Goal: Transaction & Acquisition: Purchase product/service

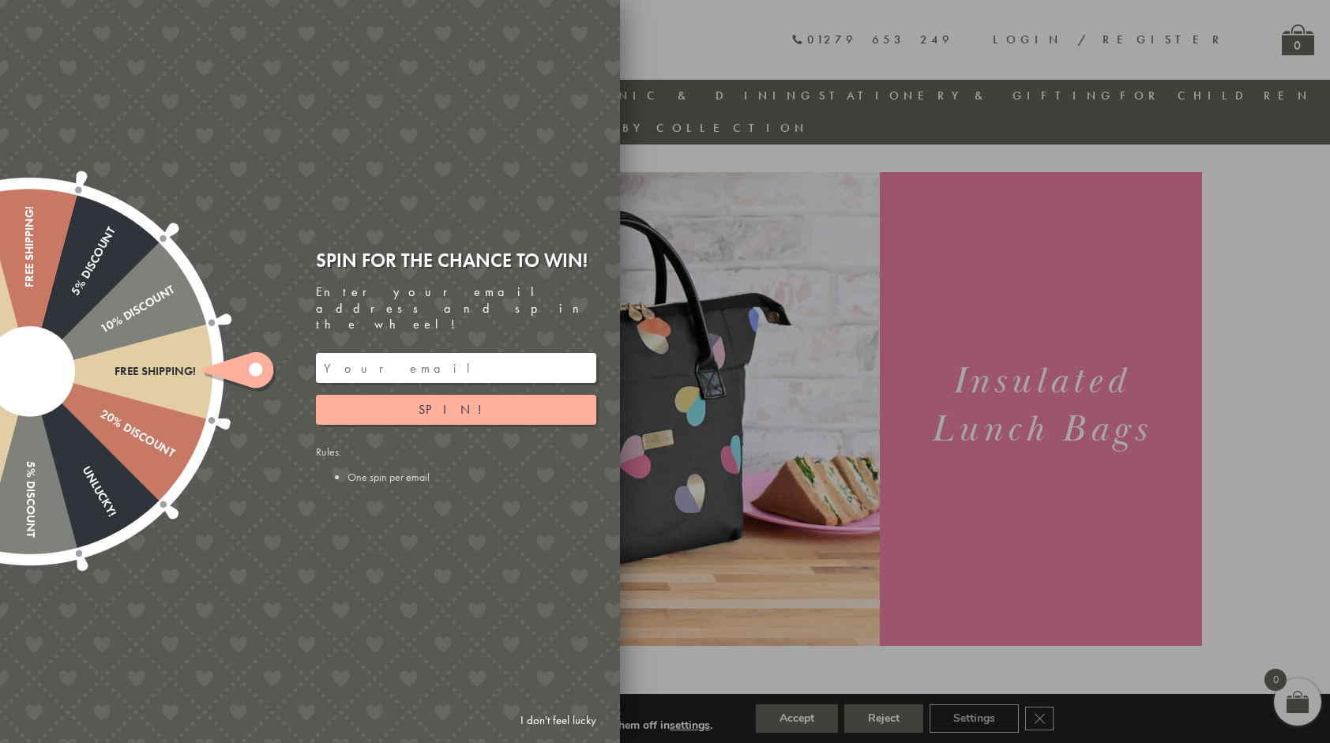
scroll to position [11, 0]
click at [559, 720] on link "I don't feel lucky" at bounding box center [559, 720] width 92 height 29
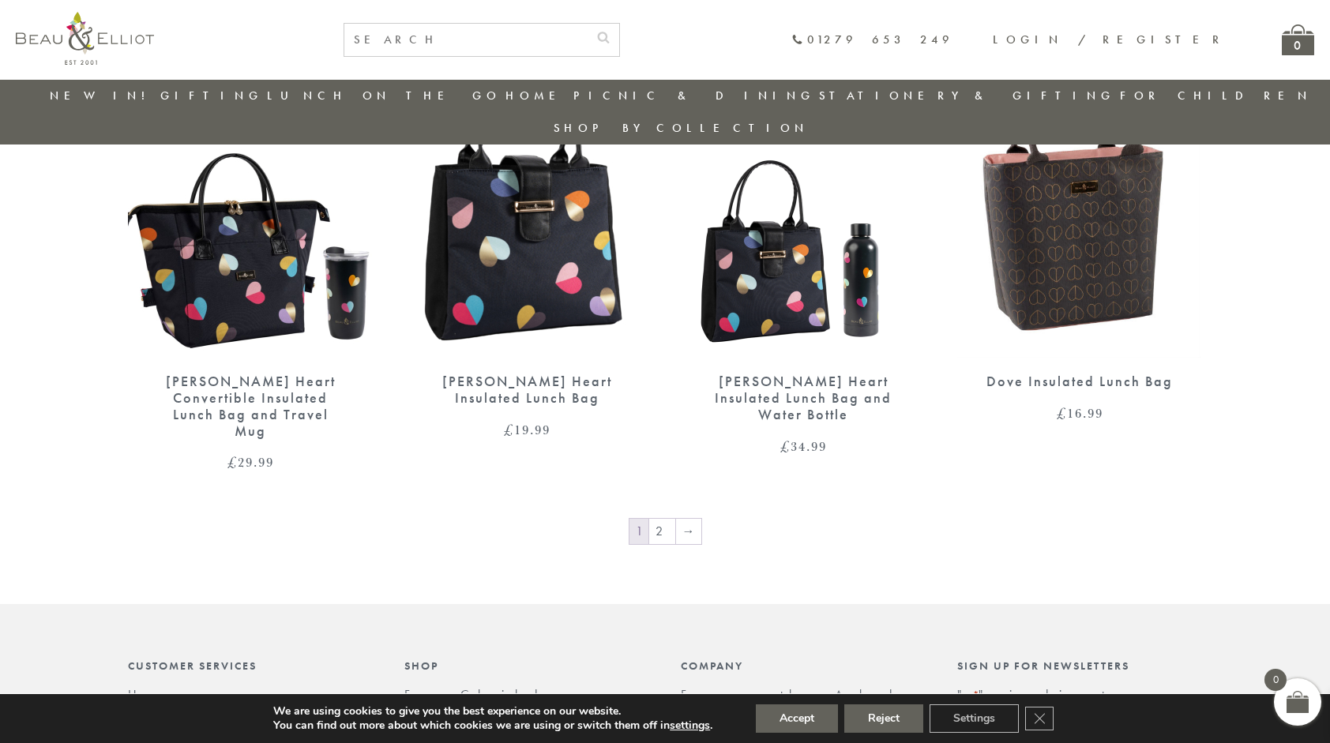
scroll to position [2601, 0]
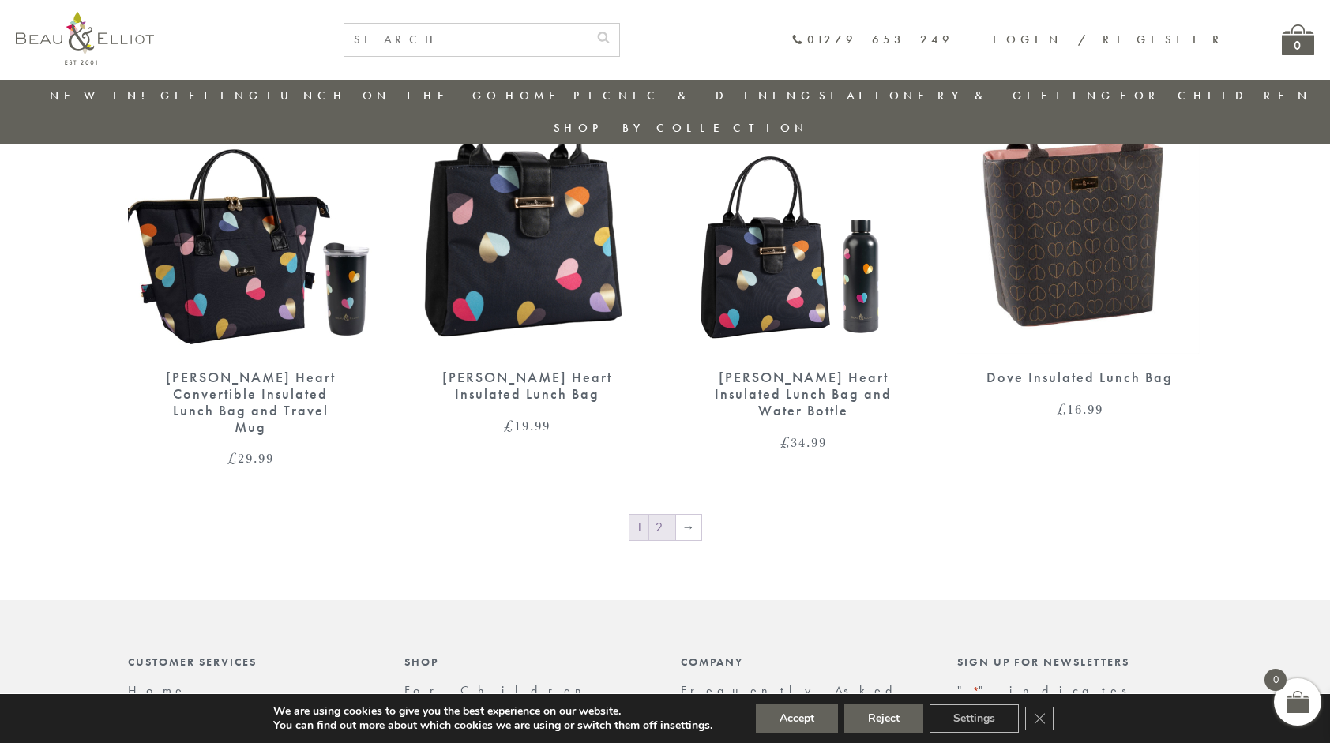
click at [659, 515] on link "2" at bounding box center [662, 527] width 26 height 25
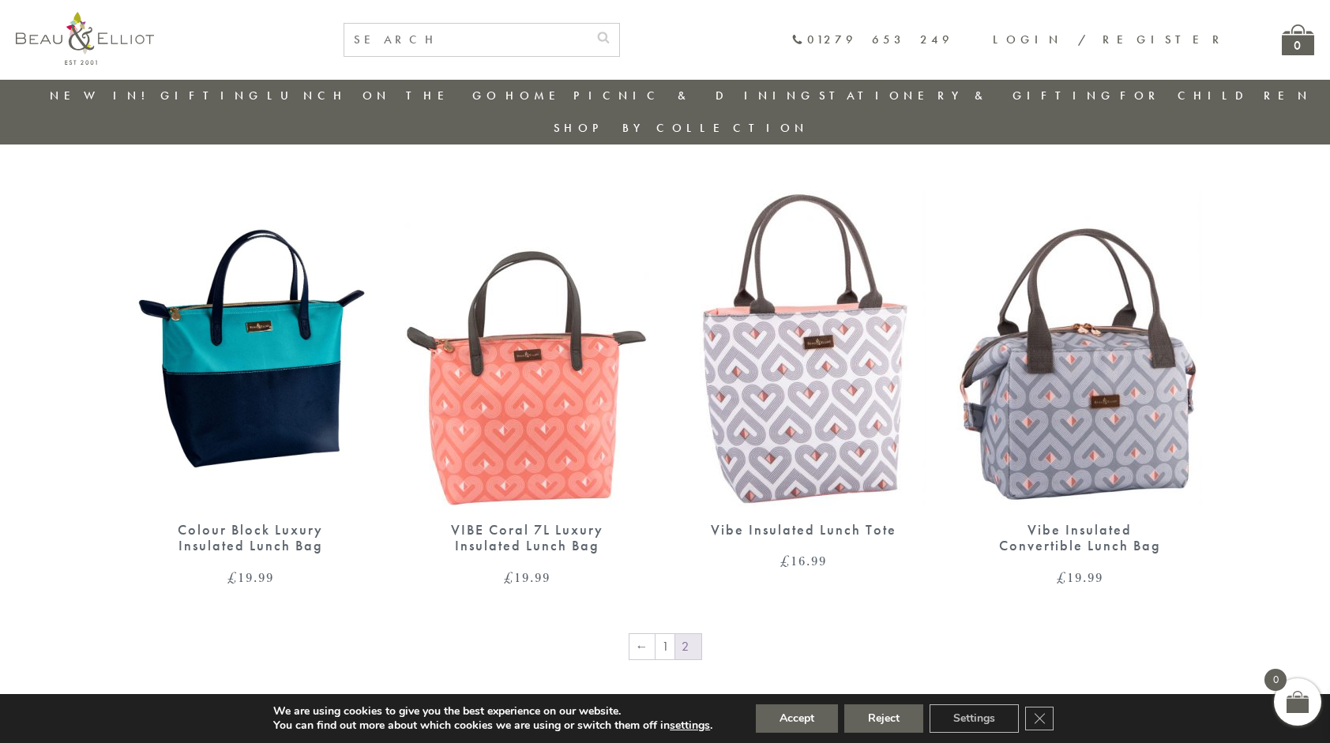
scroll to position [1084, 0]
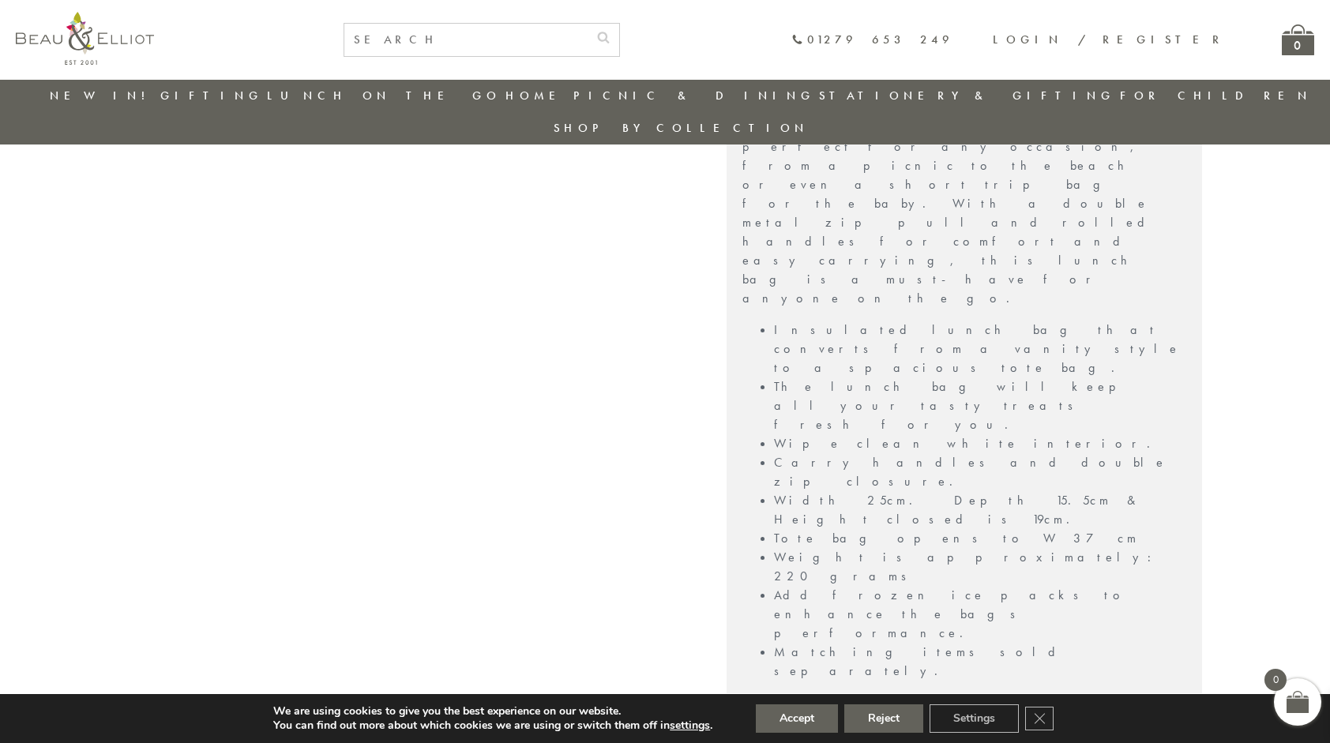
scroll to position [935, 0]
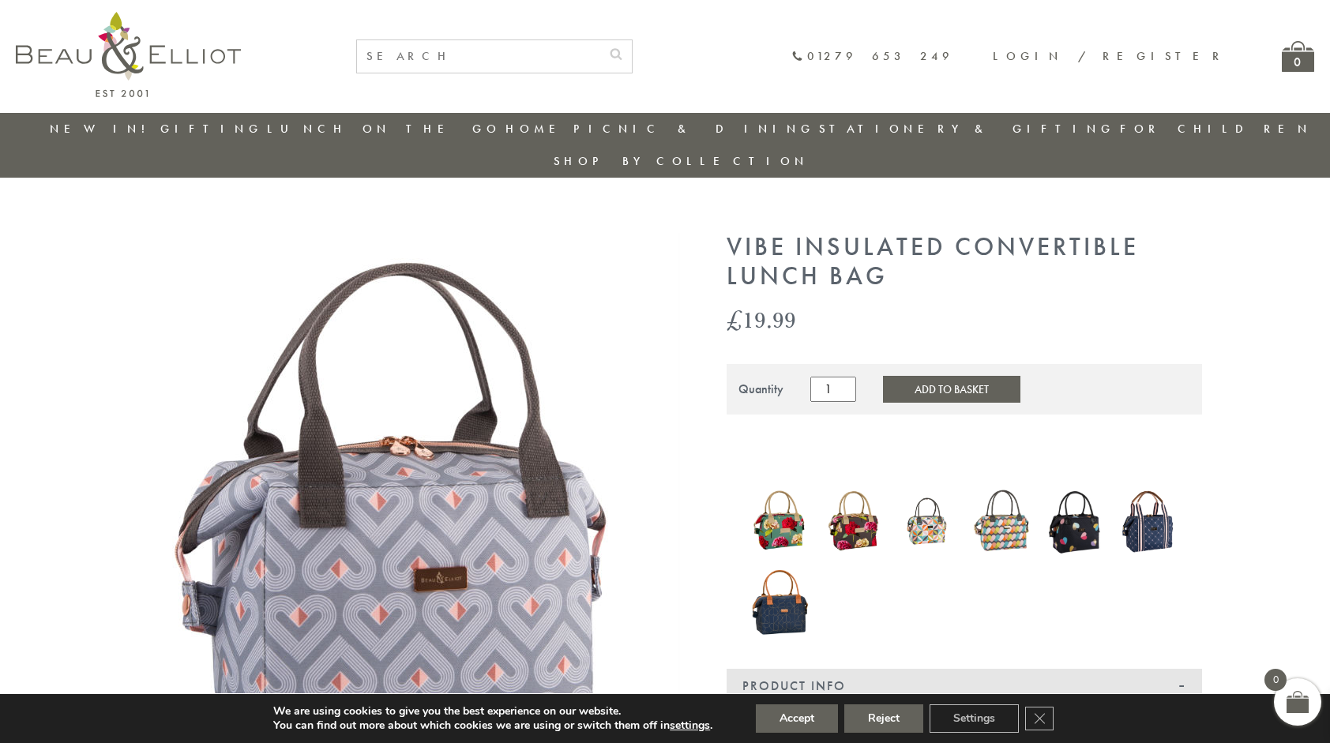
click at [790, 233] on h1 "Vibe Insulated Convertible Lunch Bag" at bounding box center [964, 262] width 475 height 58
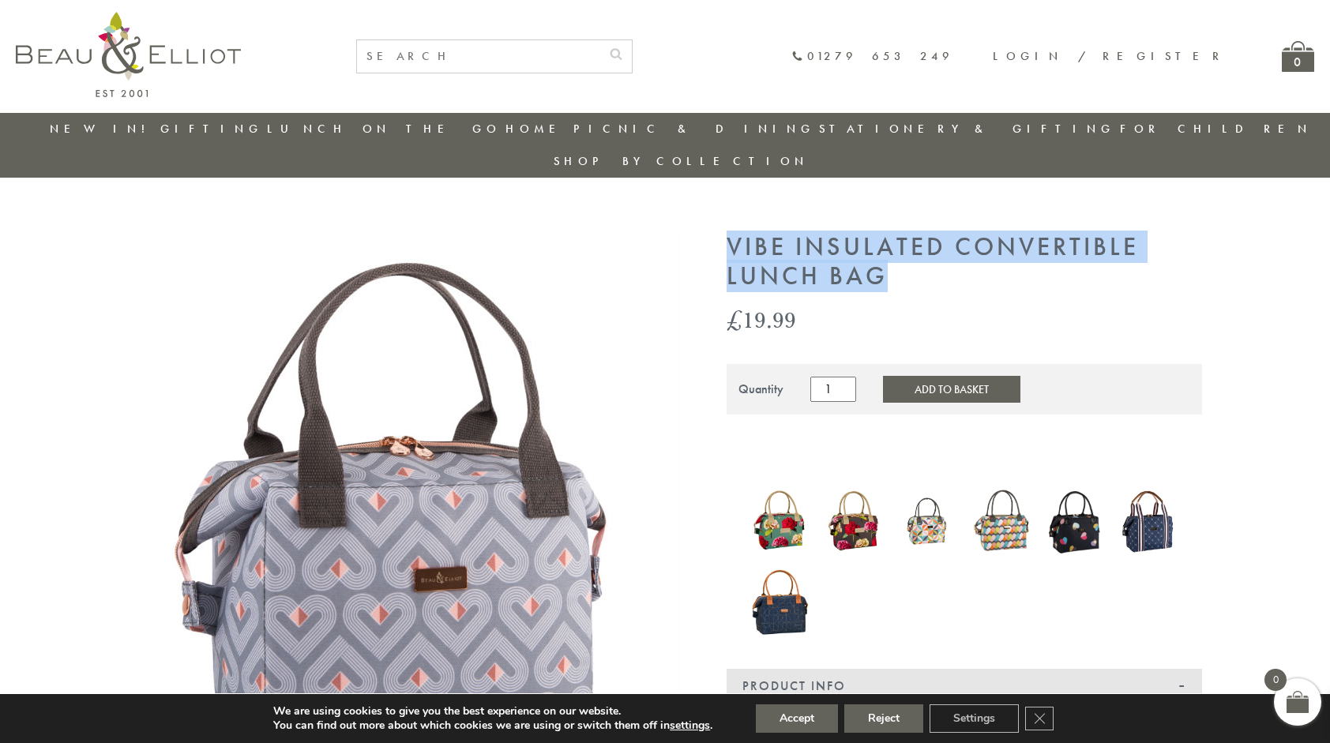
click at [790, 233] on h1 "Vibe Insulated Convertible Lunch Bag" at bounding box center [964, 262] width 475 height 58
copy div "Vibe Insulated Convertible Lunch Bag"
